Goal: Obtain resource: Download file/media

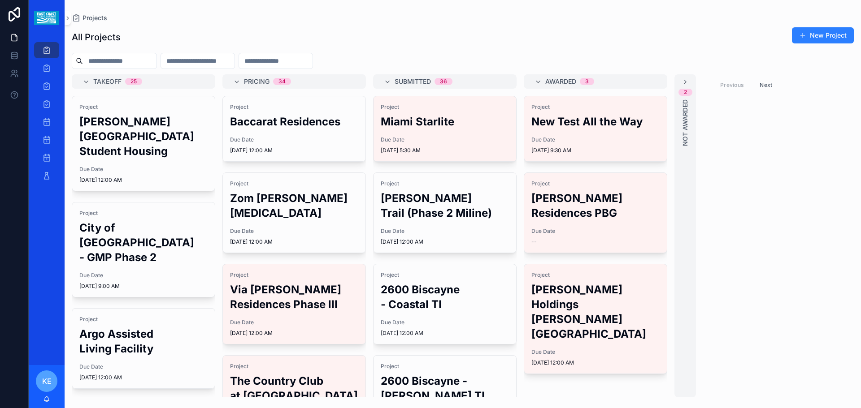
click at [112, 131] on h2 "[PERSON_NAME][GEOGRAPHIC_DATA] Student Housing" at bounding box center [143, 136] width 128 height 44
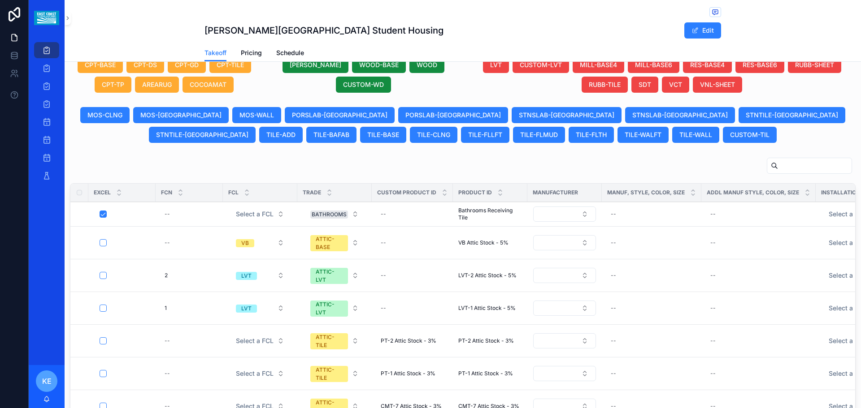
scroll to position [501, 0]
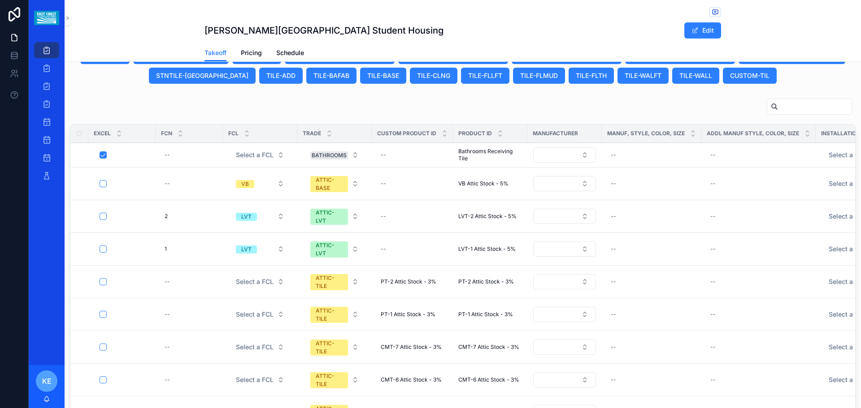
click at [199, 88] on div "Generate Excel Project [PERSON_NAME][GEOGRAPHIC_DATA] Student Housing Due Date …" at bounding box center [463, 4] width 796 height 867
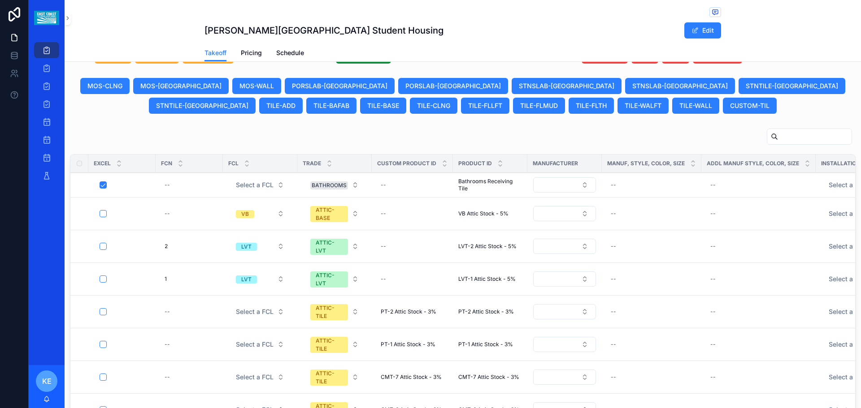
scroll to position [456, 0]
